Goal: Task Accomplishment & Management: Manage account settings

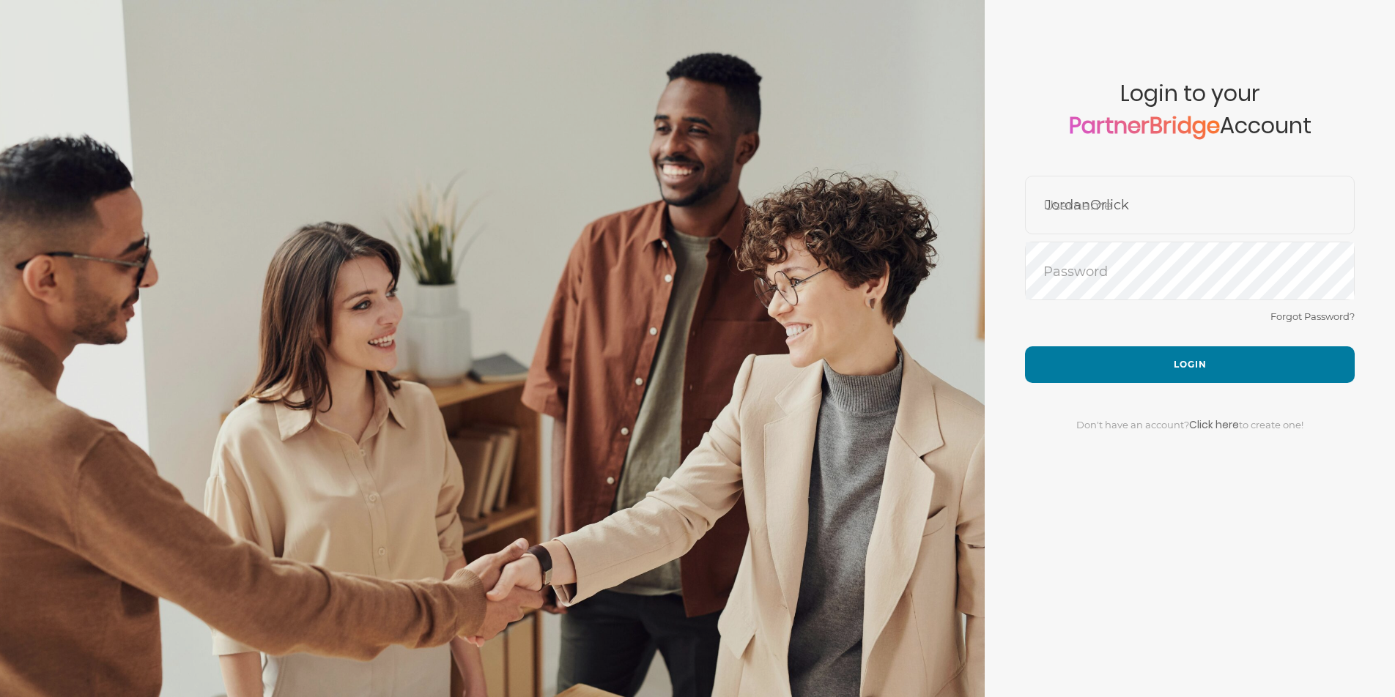
click at [1047, 174] on form "Account created successfully! Please enter your username and password below to …" at bounding box center [1189, 348] width 410 height 697
drag, startPoint x: 1047, startPoint y: 189, endPoint x: 1068, endPoint y: 204, distance: 25.2
click at [1056, 194] on div "JordanOrlick Username" at bounding box center [1190, 205] width 330 height 59
click at [1084, 216] on input "JordanOrlick" at bounding box center [1189, 216] width 328 height 35
click at [1083, 216] on input "JordanOrlick" at bounding box center [1189, 216] width 328 height 35
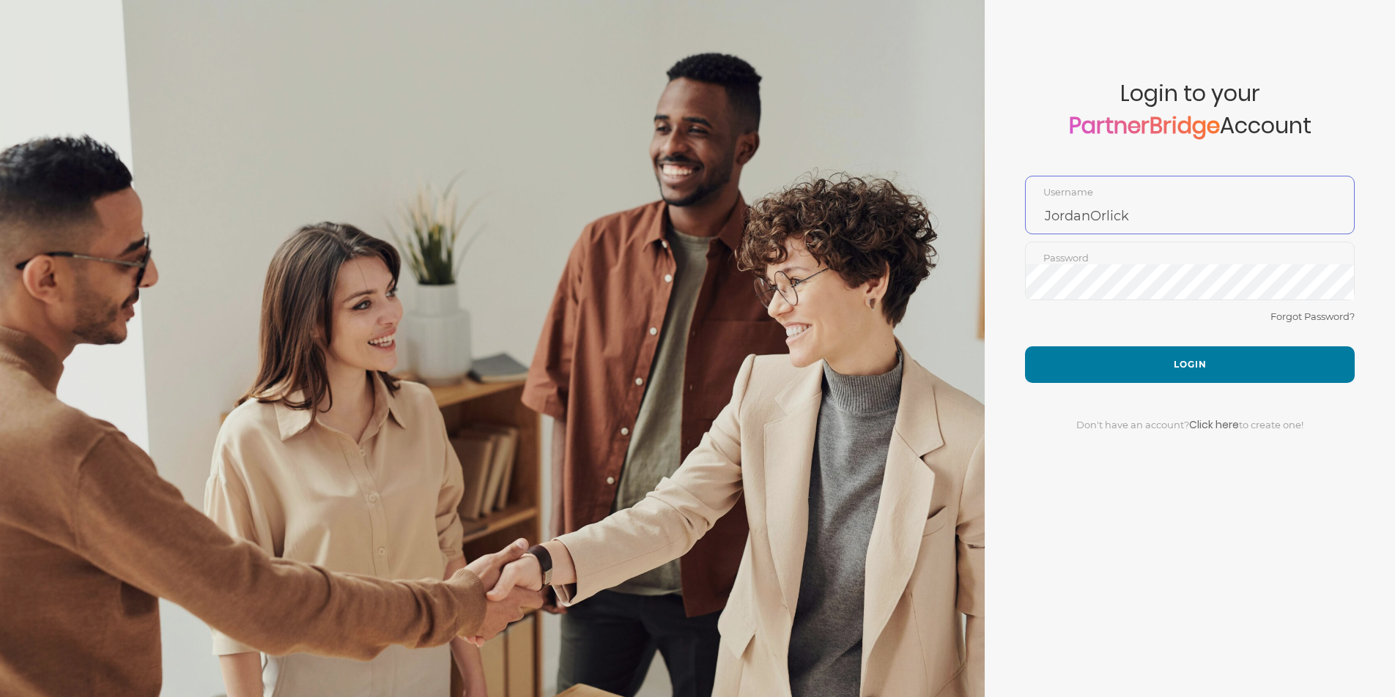
type input "DemoUser"
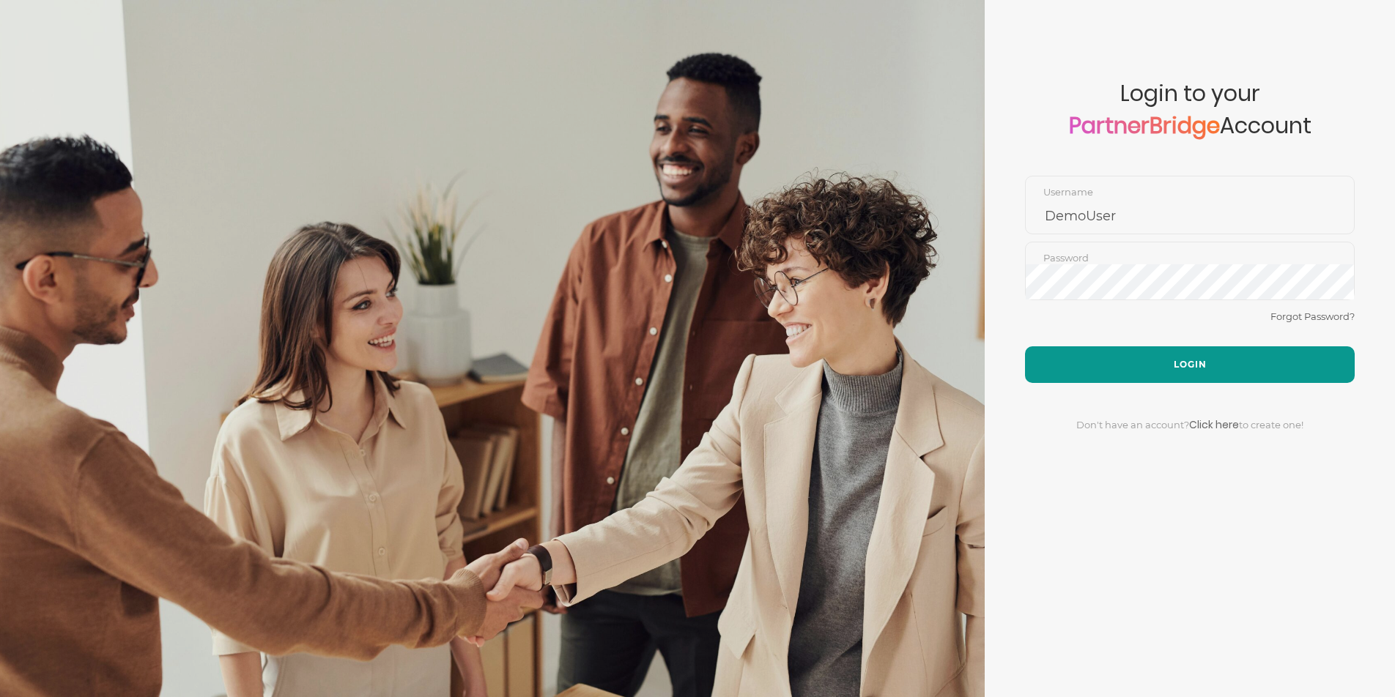
click at [1118, 352] on button "Login" at bounding box center [1190, 364] width 330 height 37
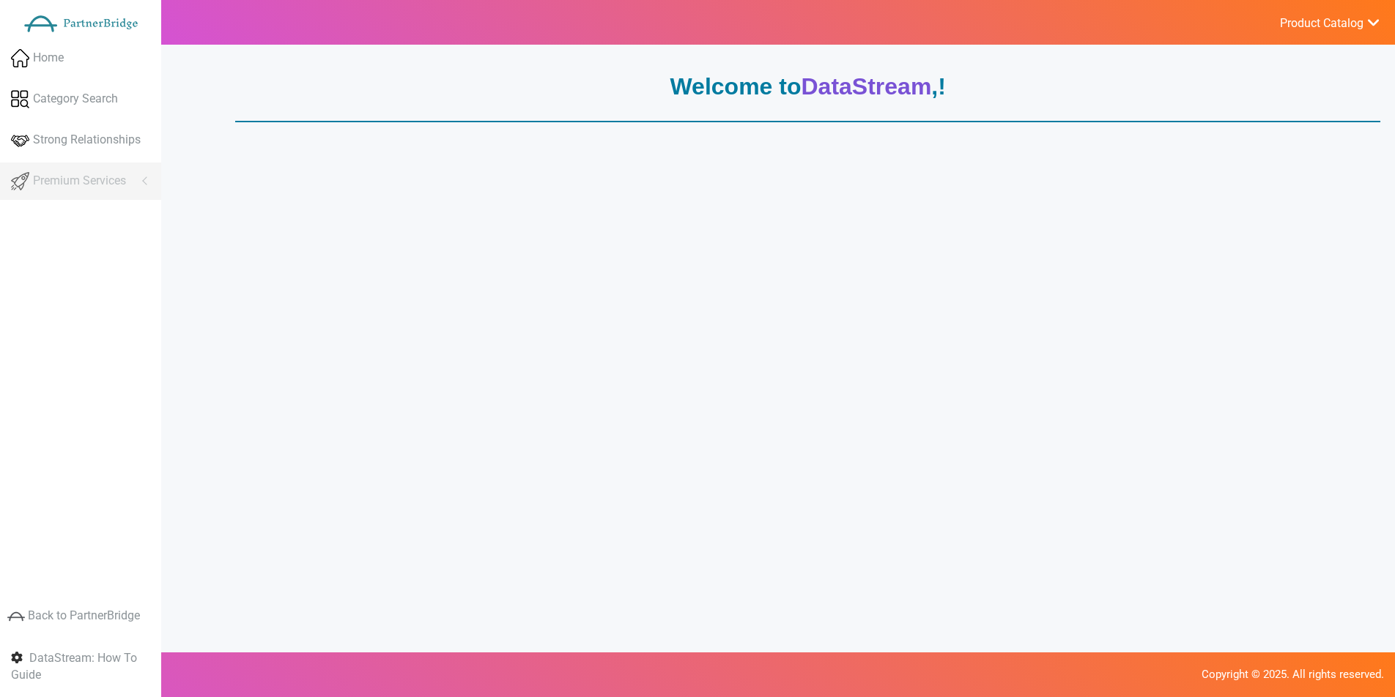
click at [673, 111] on div "Welcome to DataStream , !" at bounding box center [807, 92] width 1145 height 45
